Goal: Transaction & Acquisition: Subscribe to service/newsletter

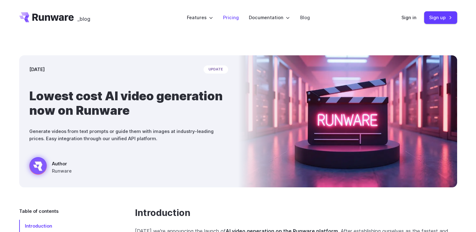
click at [235, 19] on link "Pricing" at bounding box center [231, 17] width 16 height 7
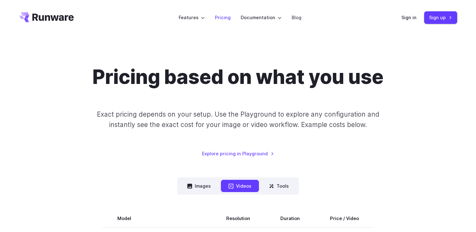
click at [224, 15] on link "Pricing" at bounding box center [223, 17] width 16 height 7
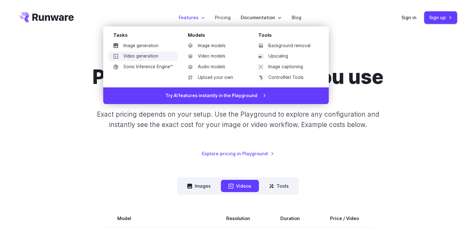
click at [151, 59] on link "Video generation" at bounding box center [143, 56] width 70 height 9
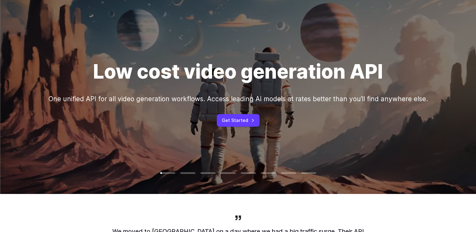
scroll to position [94, 0]
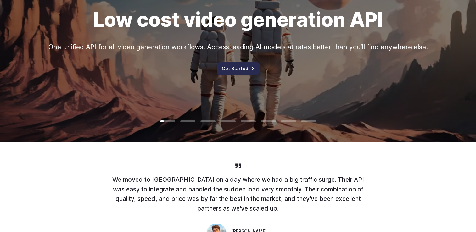
click at [241, 64] on link "Get Started" at bounding box center [238, 68] width 43 height 12
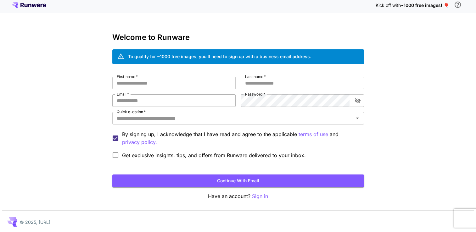
scroll to position [4, 0]
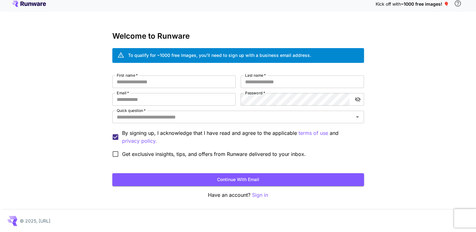
click at [33, 4] on icon at bounding box center [29, 4] width 34 height 6
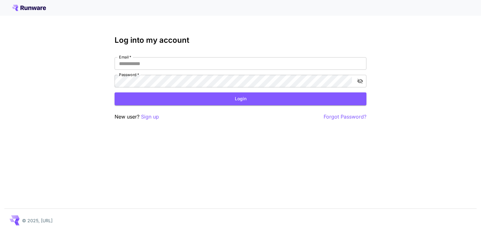
click at [30, 6] on icon at bounding box center [29, 8] width 34 height 6
